Goal: Task Accomplishment & Management: Complete application form

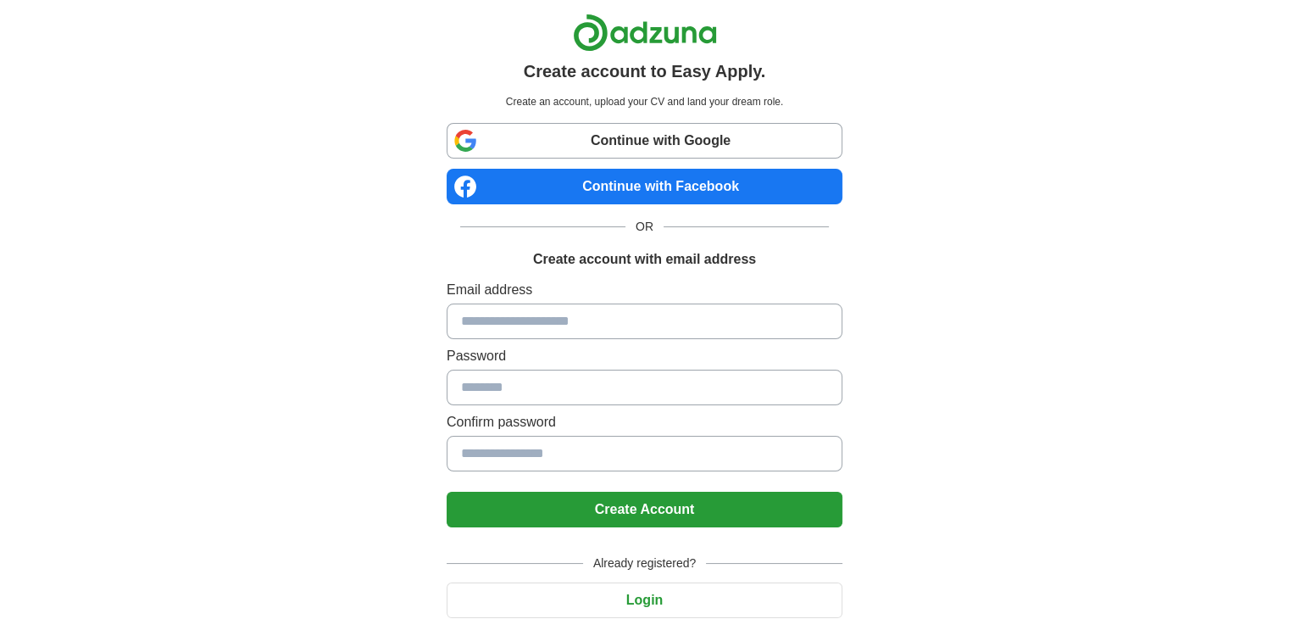
click at [680, 147] on link "Continue with Google" at bounding box center [645, 141] width 396 height 36
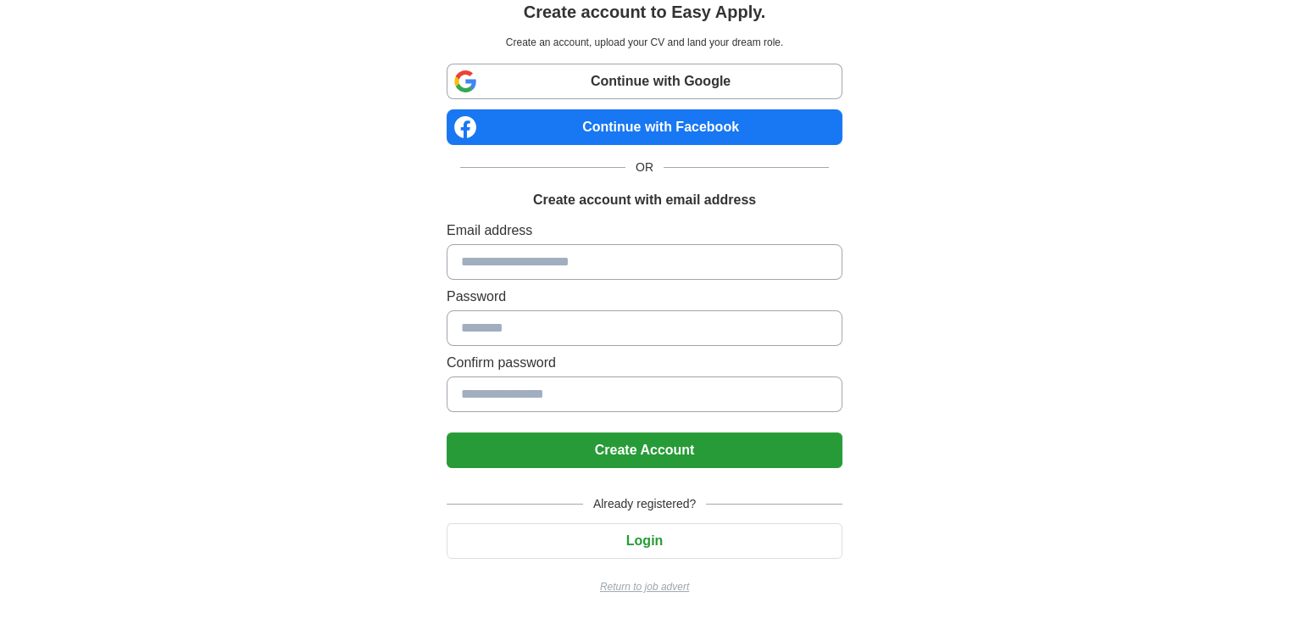
click at [615, 264] on input at bounding box center [645, 262] width 396 height 36
click at [576, 262] on input at bounding box center [645, 262] width 396 height 36
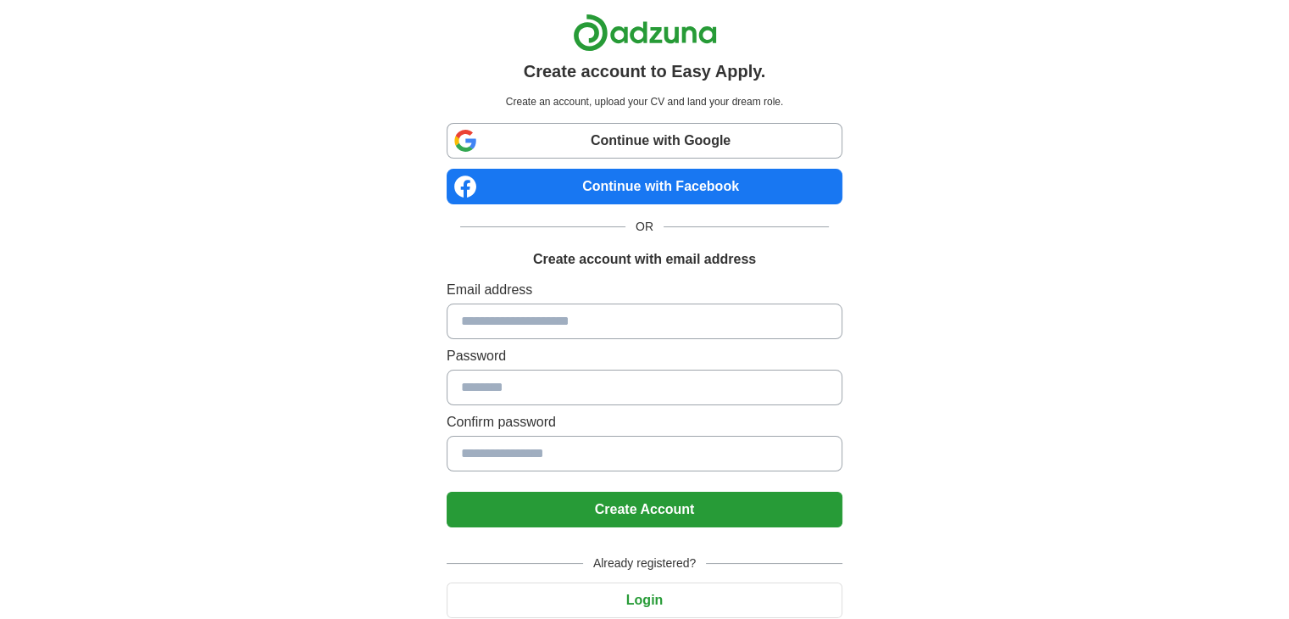
drag, startPoint x: 717, startPoint y: 33, endPoint x: 654, endPoint y: 31, distance: 62.7
click at [654, 31] on div at bounding box center [645, 33] width 396 height 38
click at [654, 31] on img at bounding box center [645, 33] width 144 height 38
